Goal: Task Accomplishment & Management: Use online tool/utility

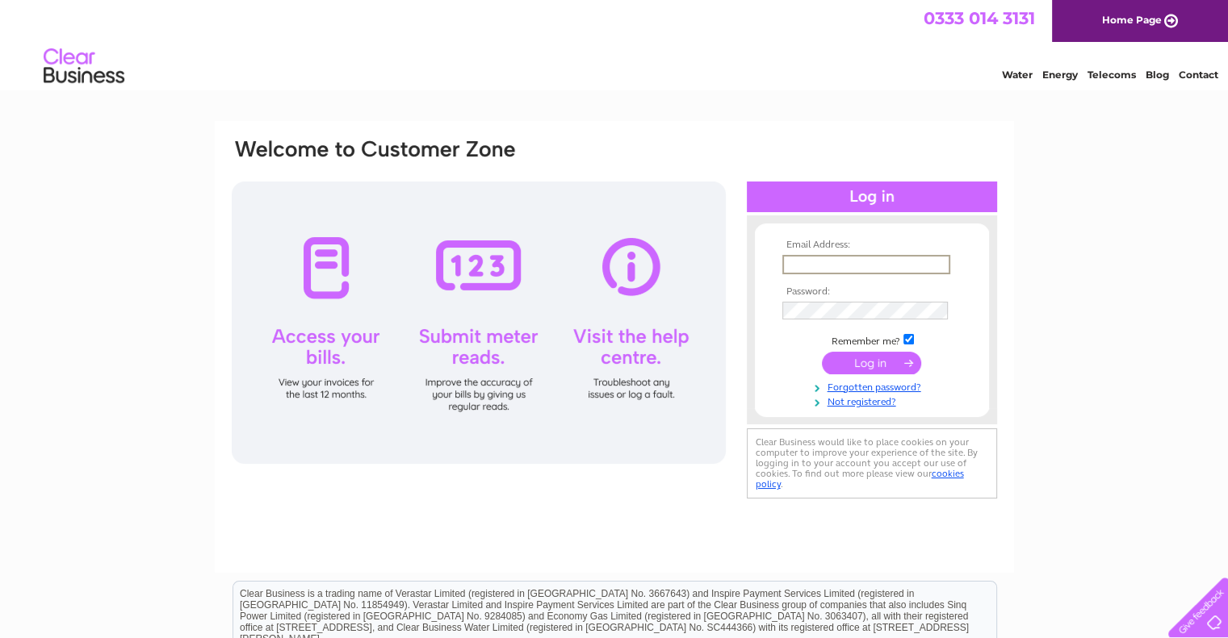
click at [800, 262] on input "text" at bounding box center [866, 264] width 168 height 19
type input "mail@scottishowlcentre.com"
click at [856, 367] on input "submit" at bounding box center [871, 362] width 99 height 23
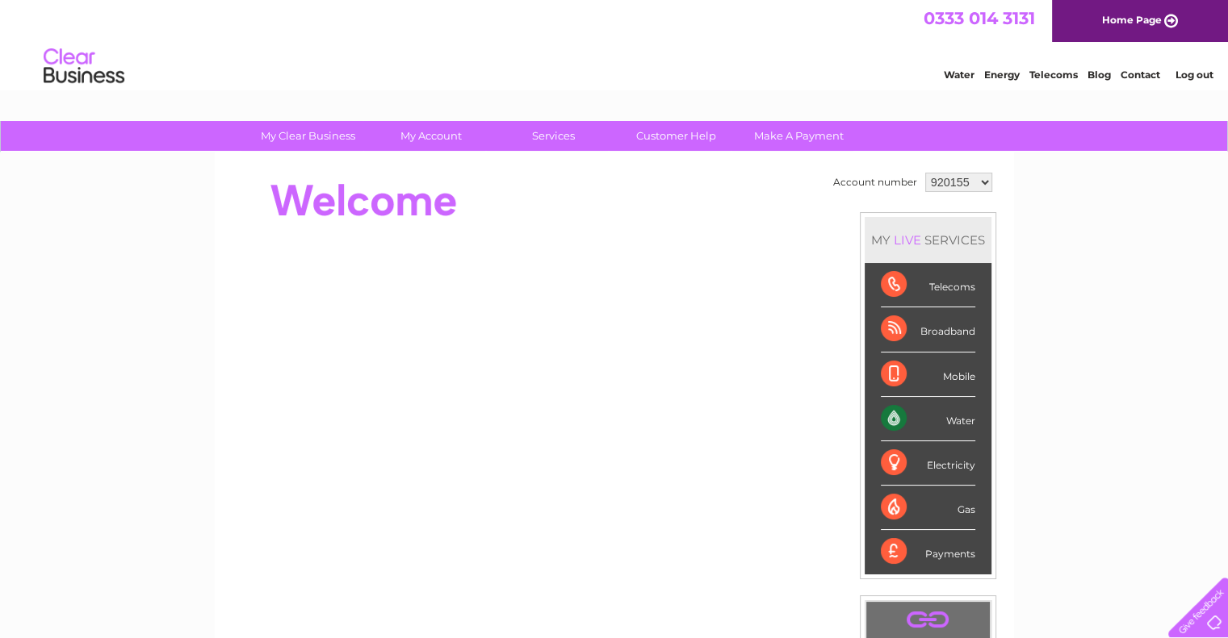
click at [977, 178] on select "920155 1054470" at bounding box center [958, 182] width 67 height 19
select select "1054470"
click at [925, 173] on select "920155 1054470" at bounding box center [958, 182] width 67 height 19
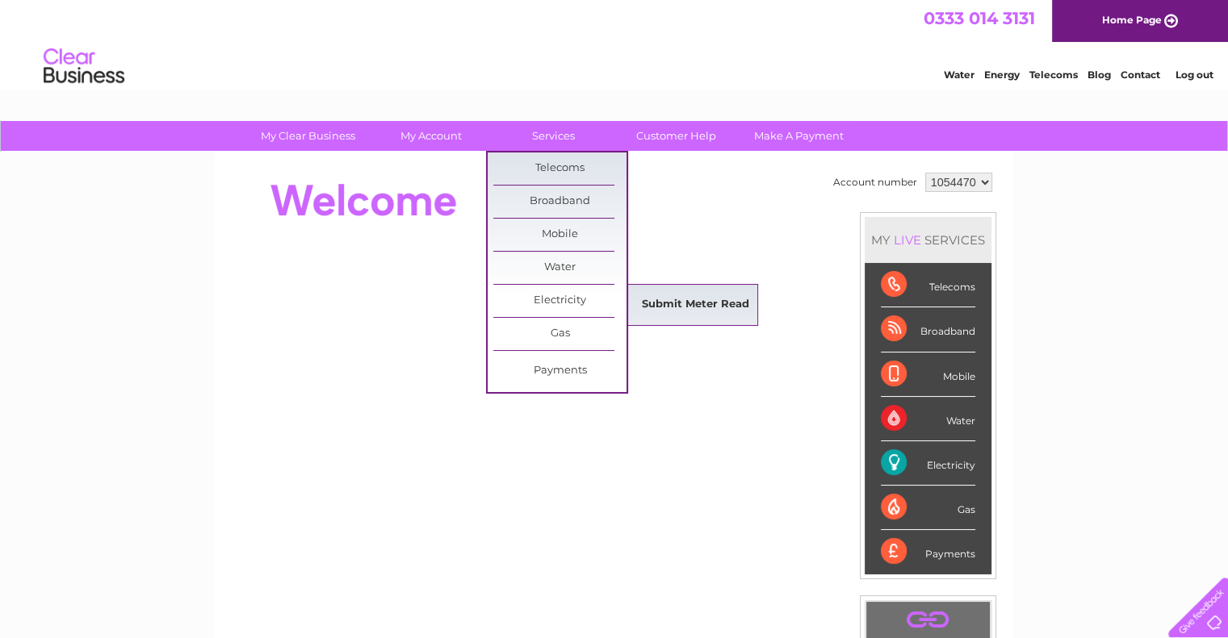
click at [659, 299] on link "Submit Meter Read" at bounding box center [695, 305] width 133 height 32
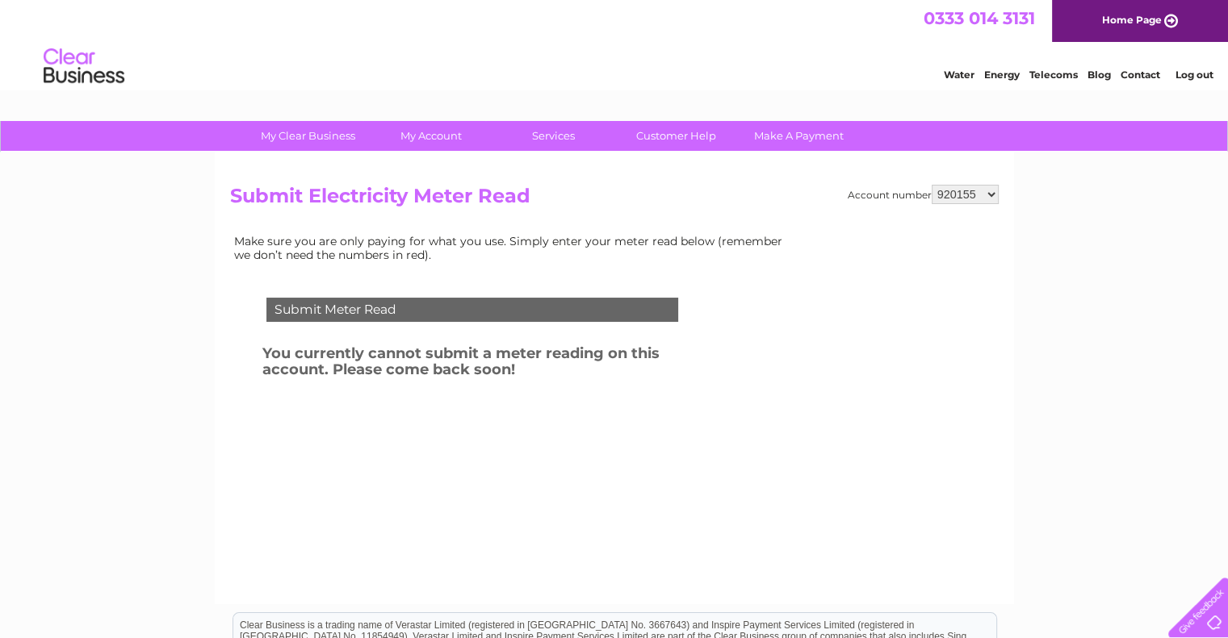
click at [993, 194] on select "920155 1054470" at bounding box center [964, 194] width 67 height 19
select select "1054470"
click at [931, 185] on select "920155 1054470" at bounding box center [964, 194] width 67 height 19
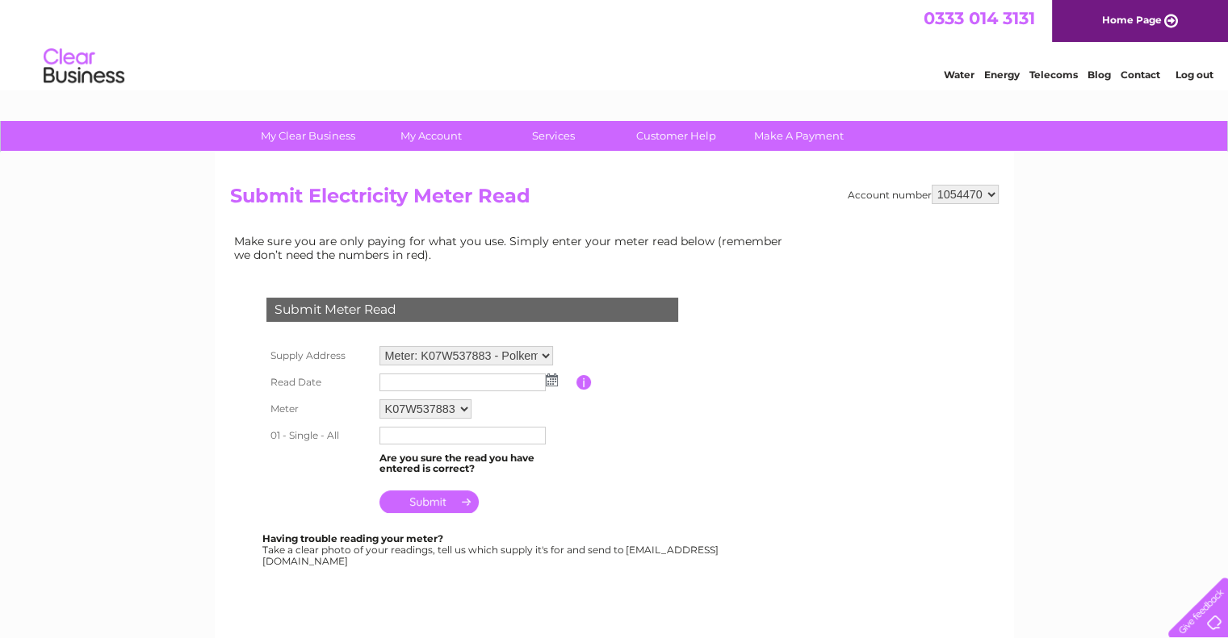
click at [549, 379] on img at bounding box center [552, 380] width 12 height 13
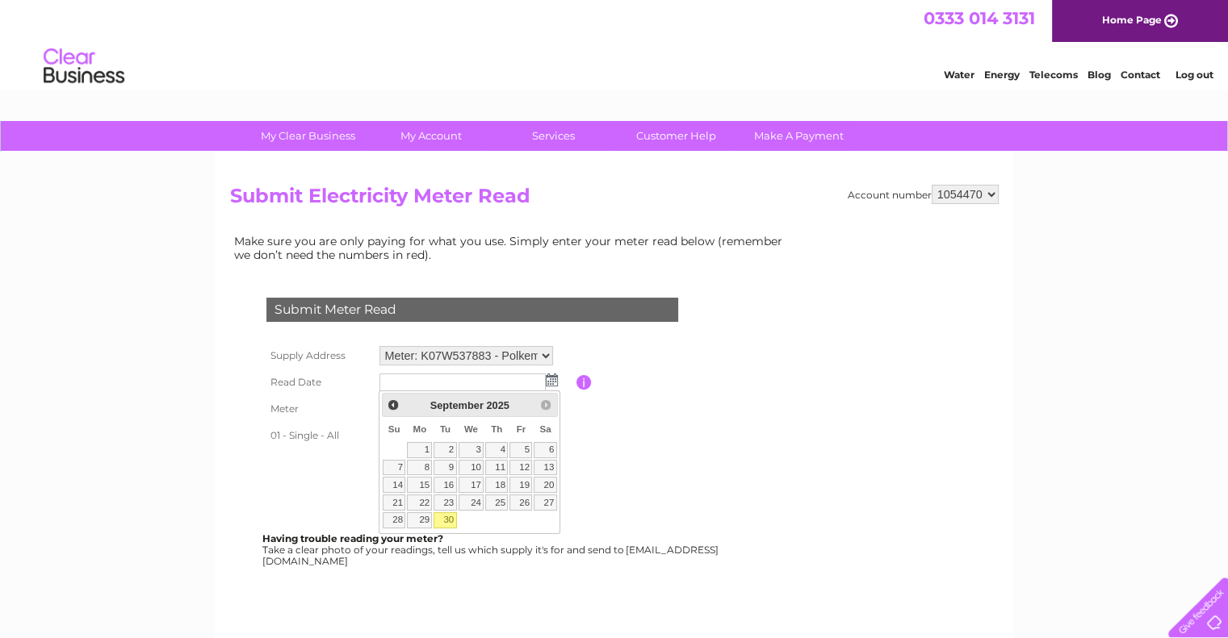
click at [446, 521] on link "30" at bounding box center [444, 521] width 23 height 16
type input "2025/09/30"
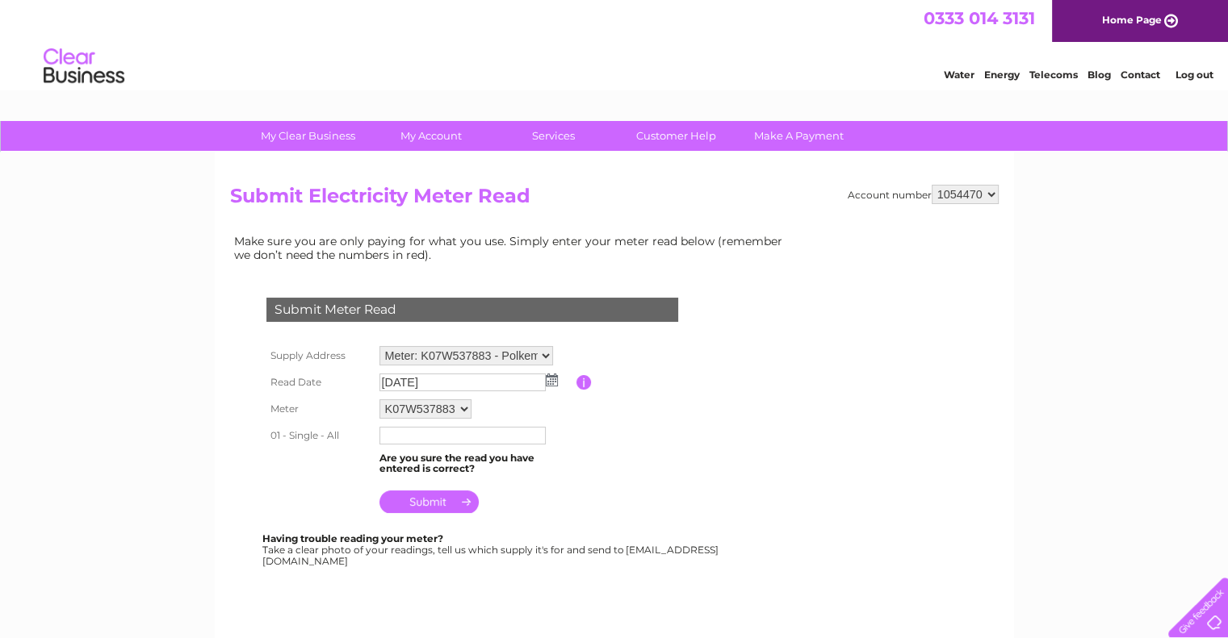
click at [393, 437] on input "text" at bounding box center [462, 436] width 166 height 18
type input "138257"
click at [443, 504] on input "submit" at bounding box center [428, 502] width 99 height 23
